Goal: Task Accomplishment & Management: Manage account settings

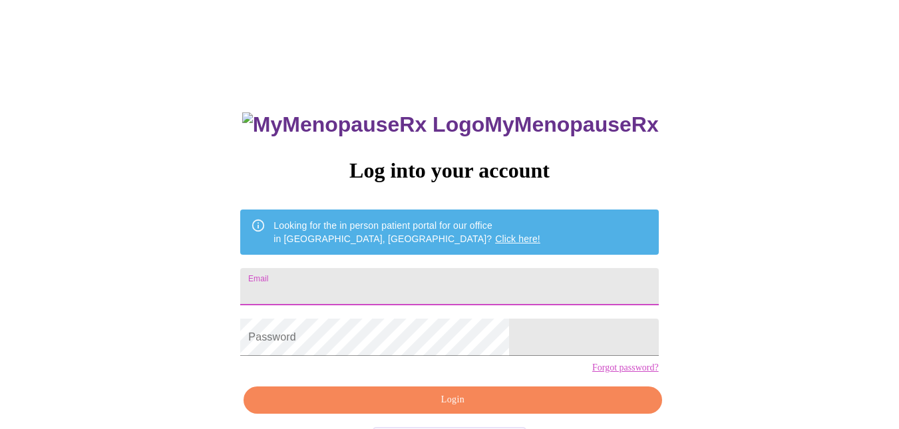
click at [424, 293] on input "Email" at bounding box center [449, 286] width 418 height 37
type input "[EMAIL_ADDRESS][DOMAIN_NAME]"
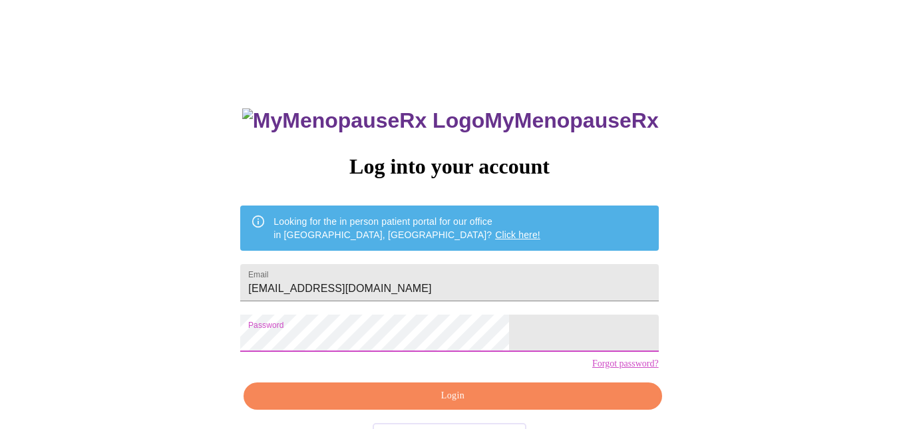
scroll to position [53, 0]
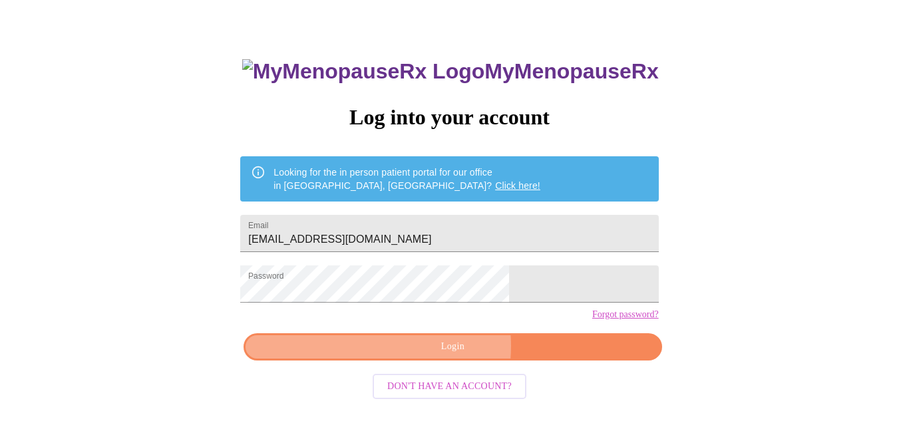
click at [432, 355] on span "Login" at bounding box center [452, 347] width 387 height 17
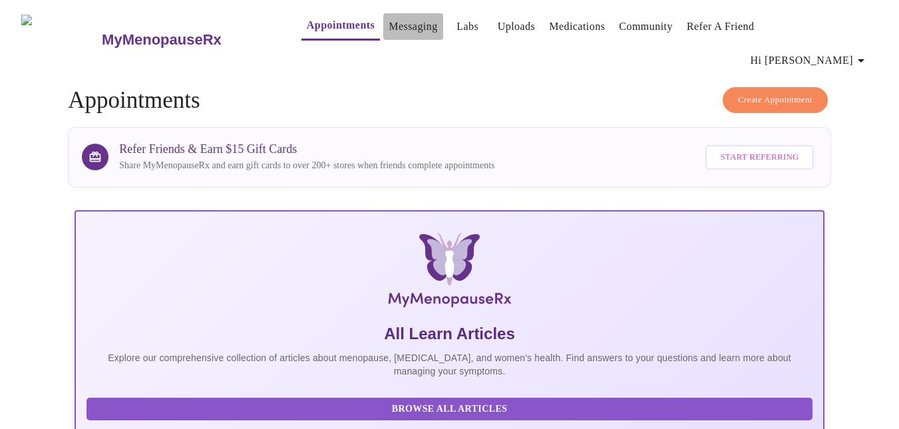
click at [389, 29] on link "Messaging" at bounding box center [413, 26] width 49 height 19
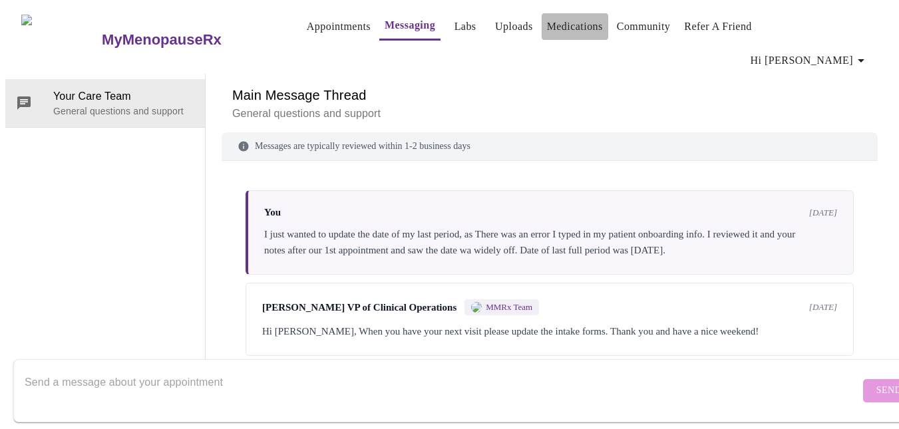
click at [563, 32] on link "Medications" at bounding box center [575, 26] width 56 height 19
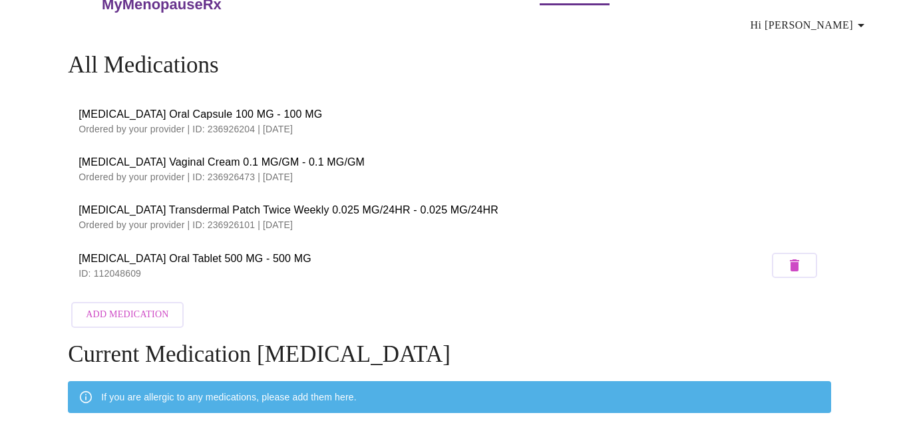
scroll to position [67, 0]
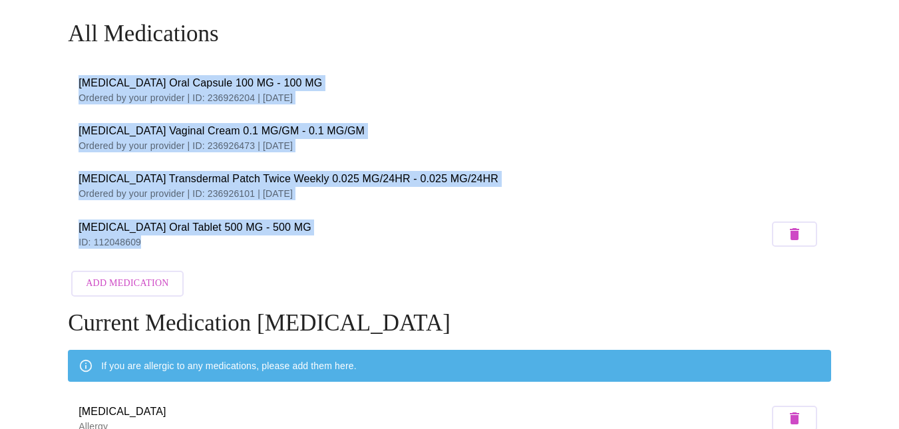
drag, startPoint x: 155, startPoint y: 218, endPoint x: 80, endPoint y: 60, distance: 175.3
click at [80, 61] on ul "[MEDICAL_DATA] Oral Capsule 100 MG - 100 MG Ordered by your provider | ID: 2369…" at bounding box center [449, 163] width 763 height 204
copy ul "[MEDICAL_DATA] Oral Capsule 100 MG - 100 MG Ordered by your provider | ID: 2369…"
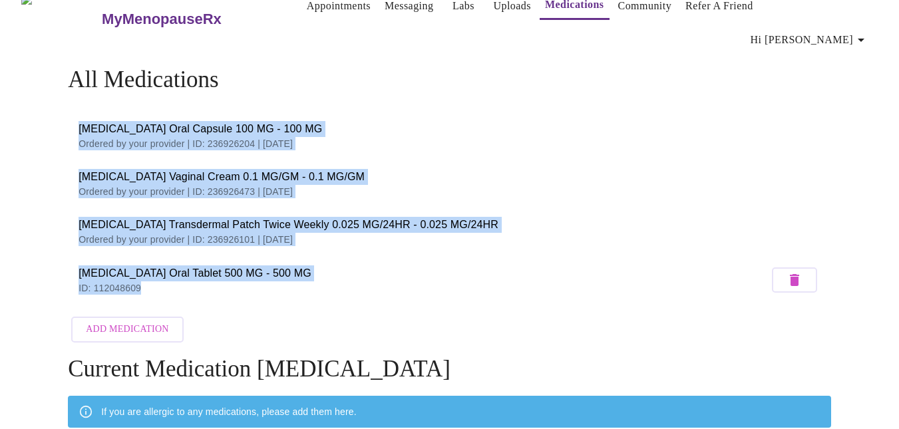
scroll to position [0, 0]
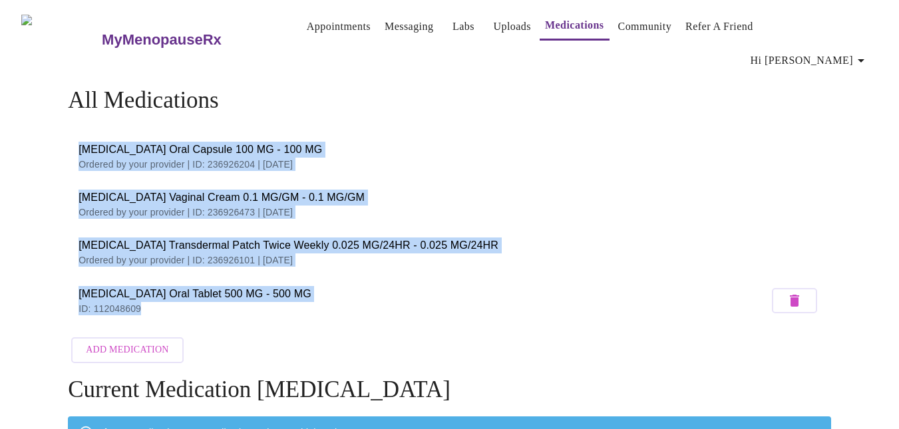
click at [385, 25] on link "Messaging" at bounding box center [409, 26] width 49 height 19
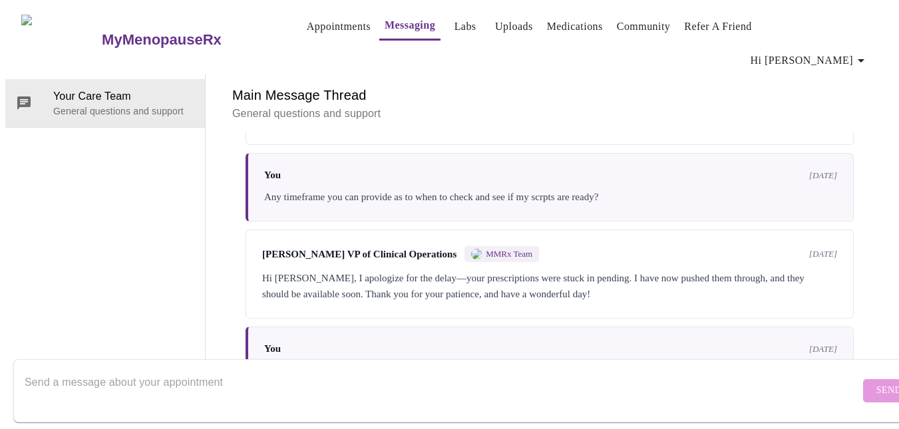
scroll to position [29, 0]
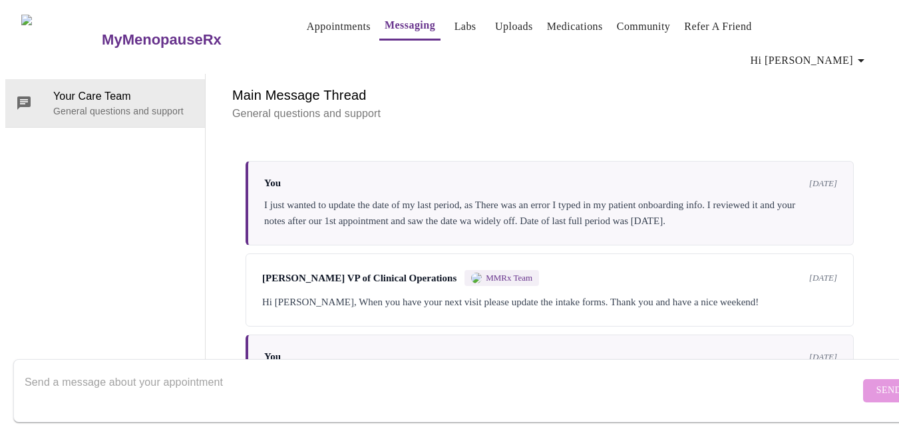
click at [565, 254] on div "[PERSON_NAME] VP of Clinical Operations MMRx Team [DATE] Hi [PERSON_NAME], When…" at bounding box center [550, 290] width 608 height 73
drag, startPoint x: 451, startPoint y: 208, endPoint x: 252, endPoint y: 194, distance: 200.2
click at [252, 254] on div "[PERSON_NAME] VP of Clinical Operations MMRx Team [DATE] Hi [PERSON_NAME], When…" at bounding box center [550, 290] width 608 height 73
copy span "[PERSON_NAME] VP of Clinical Operations"
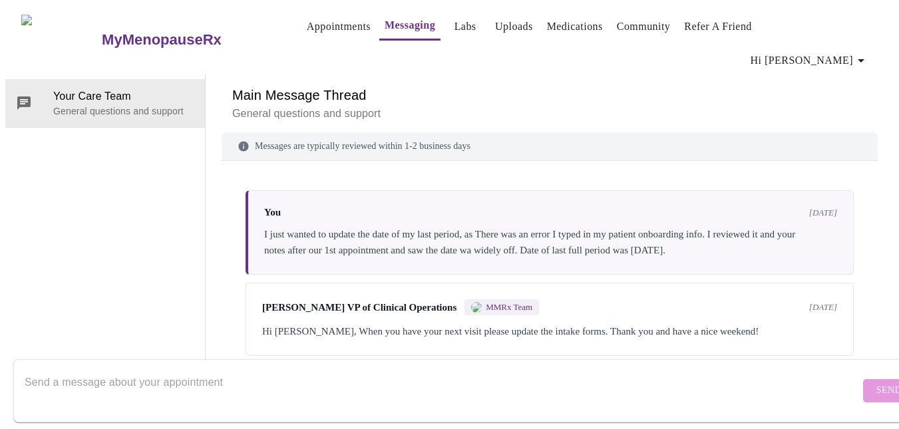
scroll to position [0, 0]
click at [558, 21] on link "Medications" at bounding box center [575, 26] width 56 height 19
